Goal: Task Accomplishment & Management: Use online tool/utility

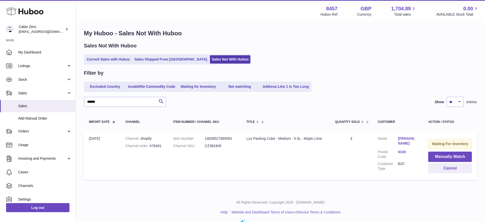
scroll to position [18, 0]
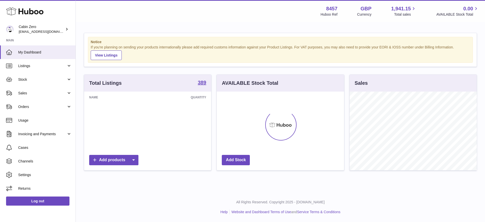
scroll to position [79, 127]
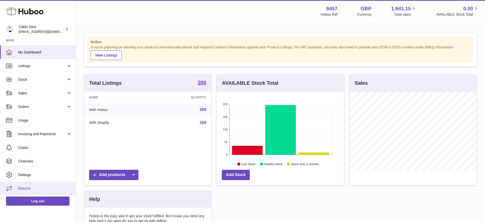
click at [44, 188] on span "Returns" at bounding box center [45, 188] width 54 height 5
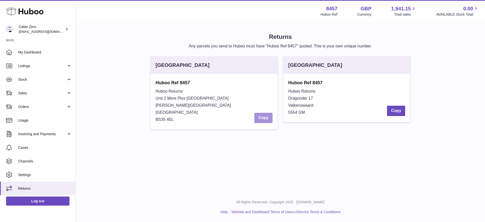
click at [261, 119] on button "Copy" at bounding box center [263, 118] width 18 height 10
click at [56, 98] on link "Sales" at bounding box center [38, 93] width 76 height 14
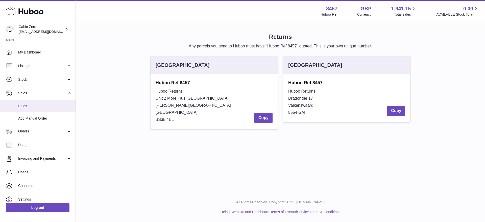
click at [45, 107] on span "Sales" at bounding box center [45, 106] width 54 height 5
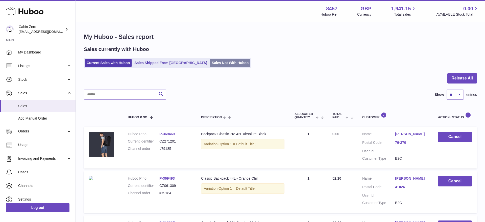
click at [210, 64] on link "Sales Not With Huboo" at bounding box center [230, 63] width 40 height 8
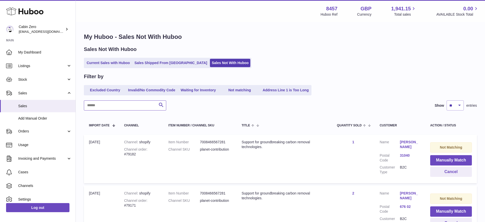
click at [155, 104] on input "text" at bounding box center [125, 106] width 82 height 10
paste input "******"
type input "******"
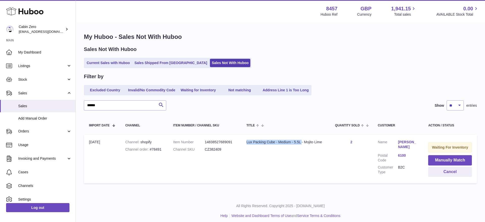
drag, startPoint x: 247, startPoint y: 143, endPoint x: 301, endPoint y: 143, distance: 54.8
click at [301, 144] on div "Lux Packing Cube - Medium - 5.5L - Mojito Lime" at bounding box center [286, 142] width 79 height 5
copy div "Lux Packing Cube - Medium - 5.5L"
click at [252, 148] on td "Title Lux Packing Cube - Medium - 5.5L - Mojito Lime" at bounding box center [285, 159] width 89 height 49
click at [312, 143] on div "Lux Packing Cube - Medium - 5.5L - Mojito Lime" at bounding box center [286, 142] width 79 height 5
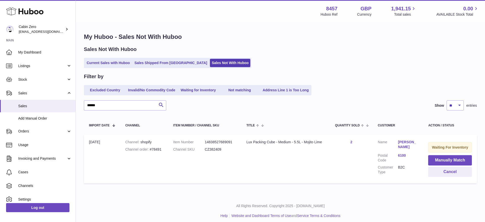
click at [334, 144] on td "Quantity Sold 2" at bounding box center [351, 159] width 43 height 49
click at [430, 161] on button "Manually Match" at bounding box center [450, 160] width 44 height 10
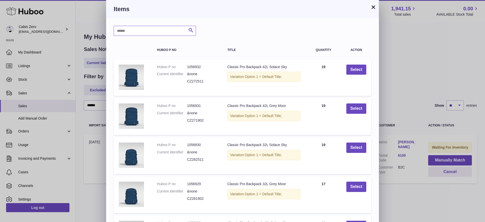
click at [169, 34] on input "text" at bounding box center [155, 31] width 82 height 10
paste input "**********"
type input "**********"
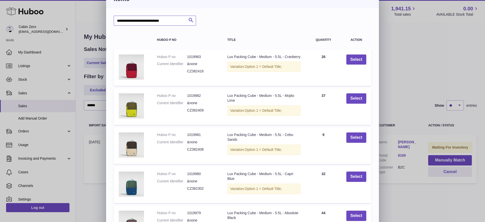
scroll to position [24, 0]
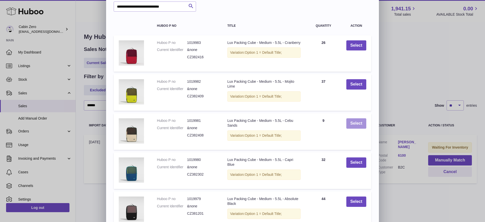
click at [354, 121] on button "Select" at bounding box center [356, 123] width 20 height 10
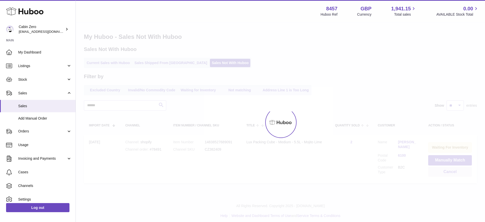
scroll to position [0, 0]
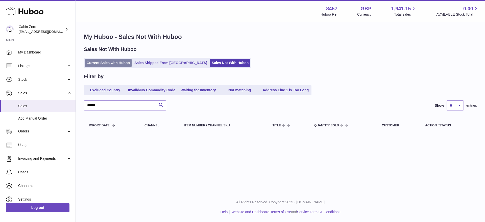
click at [117, 65] on link "Current Sales with Huboo" at bounding box center [108, 63] width 47 height 8
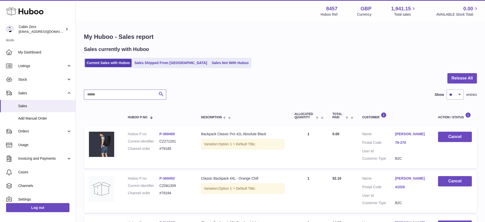
click at [121, 94] on input "text" at bounding box center [125, 95] width 82 height 10
paste input "******"
type input "******"
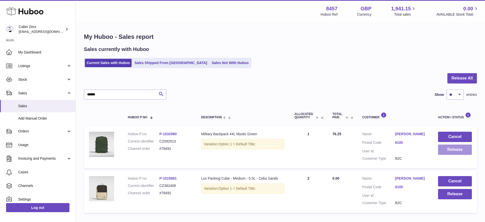
click at [449, 150] on button "Release" at bounding box center [455, 150] width 34 height 10
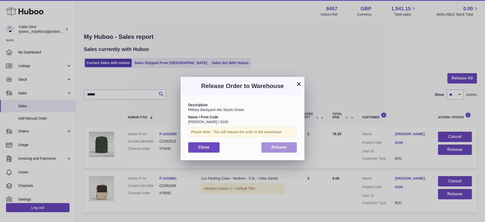
click at [291, 148] on button "Release" at bounding box center [279, 147] width 36 height 10
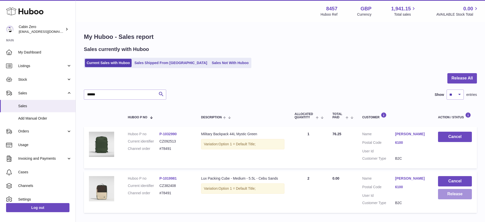
click at [440, 196] on button "Release" at bounding box center [455, 194] width 34 height 10
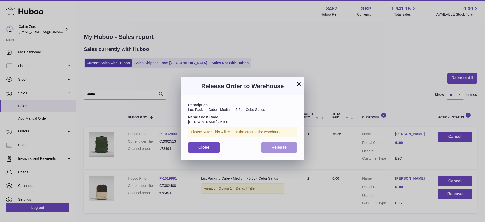
click at [272, 143] on button "Release" at bounding box center [279, 147] width 36 height 10
